Goal: Task Accomplishment & Management: Complete application form

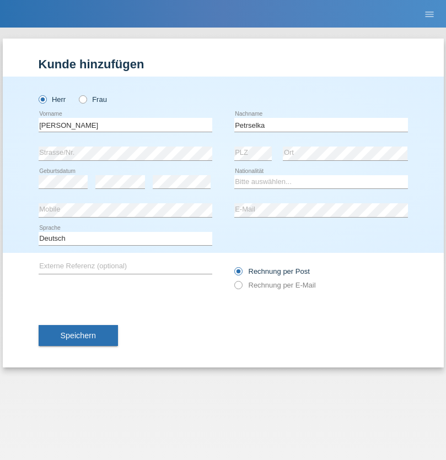
type input "Petrselka"
select select "CH"
radio input "true"
click at [125, 125] on input "text" at bounding box center [126, 125] width 174 height 14
type input "Andrades Gómez"
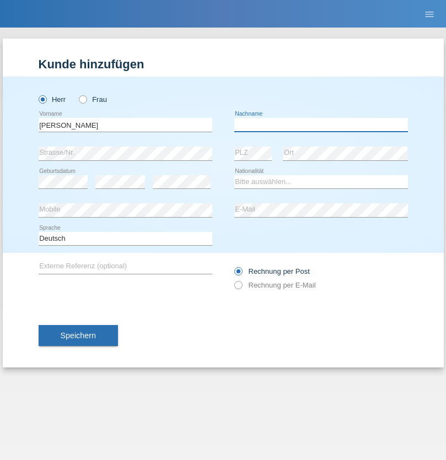
click at [321, 125] on input "text" at bounding box center [321, 125] width 174 height 14
type input "Jesus"
select select "ES"
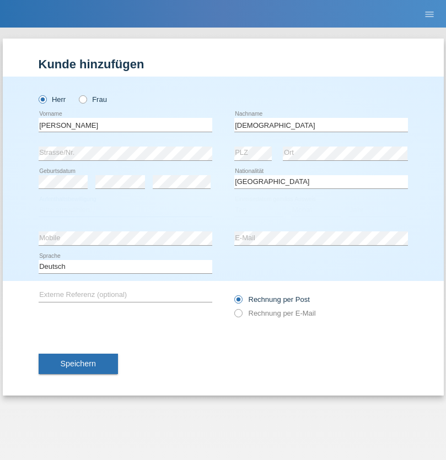
select select "C"
select select "15"
select select "02"
select select "1985"
